Goal: Go to known website: Go to known website

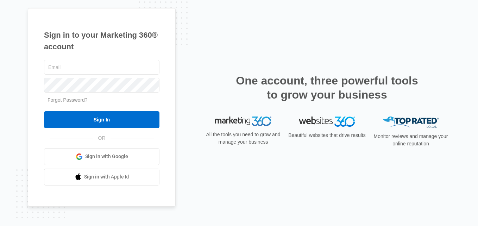
type input "[EMAIL_ADDRESS][DOMAIN_NAME]"
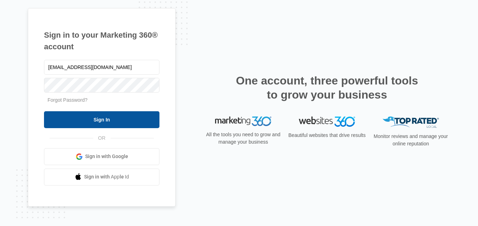
click at [123, 120] on input "Sign In" at bounding box center [101, 119] width 115 height 17
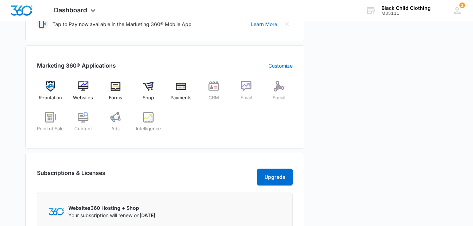
scroll to position [248, 0]
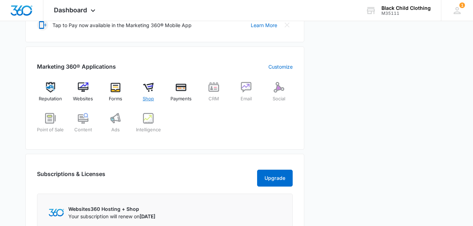
click at [149, 94] on div "Shop" at bounding box center [148, 94] width 27 height 25
